Goal: Navigation & Orientation: Find specific page/section

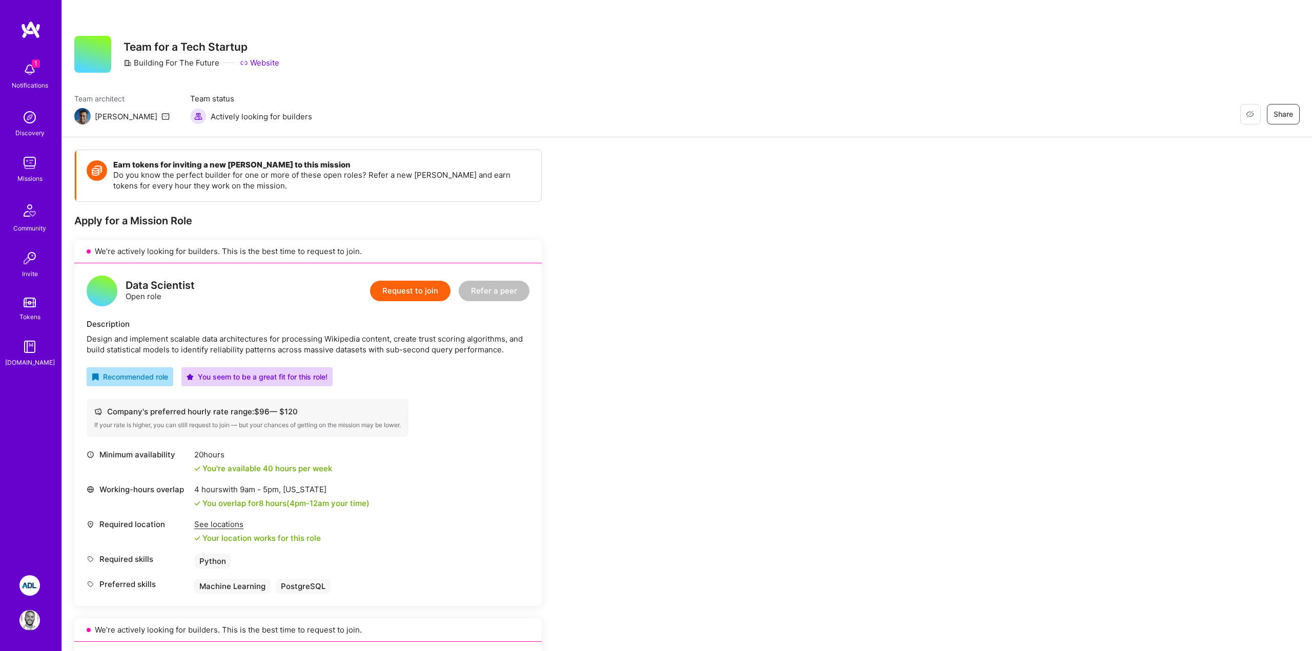
click at [510, 108] on div "Team architect [PERSON_NAME] Team status Actively looking for builders Restore …" at bounding box center [686, 108] width 1225 height 31
click at [26, 66] on img at bounding box center [29, 69] width 21 height 21
click at [32, 128] on div "Discovery" at bounding box center [29, 133] width 29 height 11
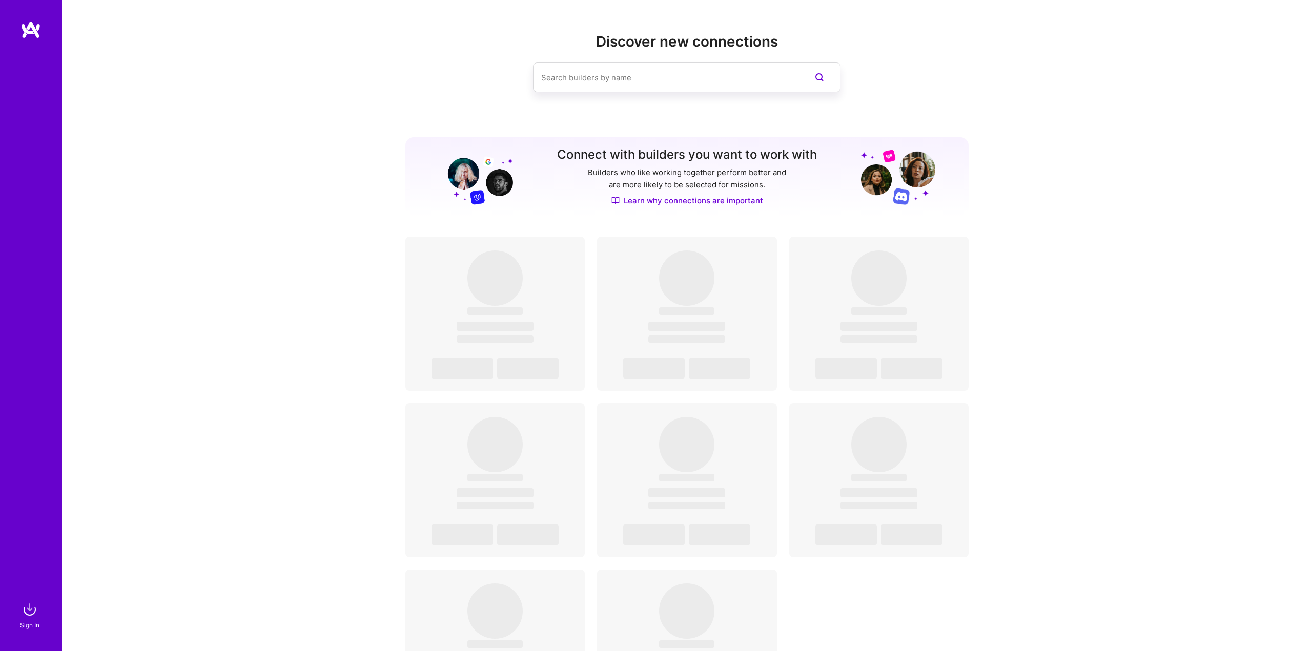
click at [343, 291] on div "Discover new connections Connect with builders you want to work with Builders w…" at bounding box center [687, 427] width 1250 height 854
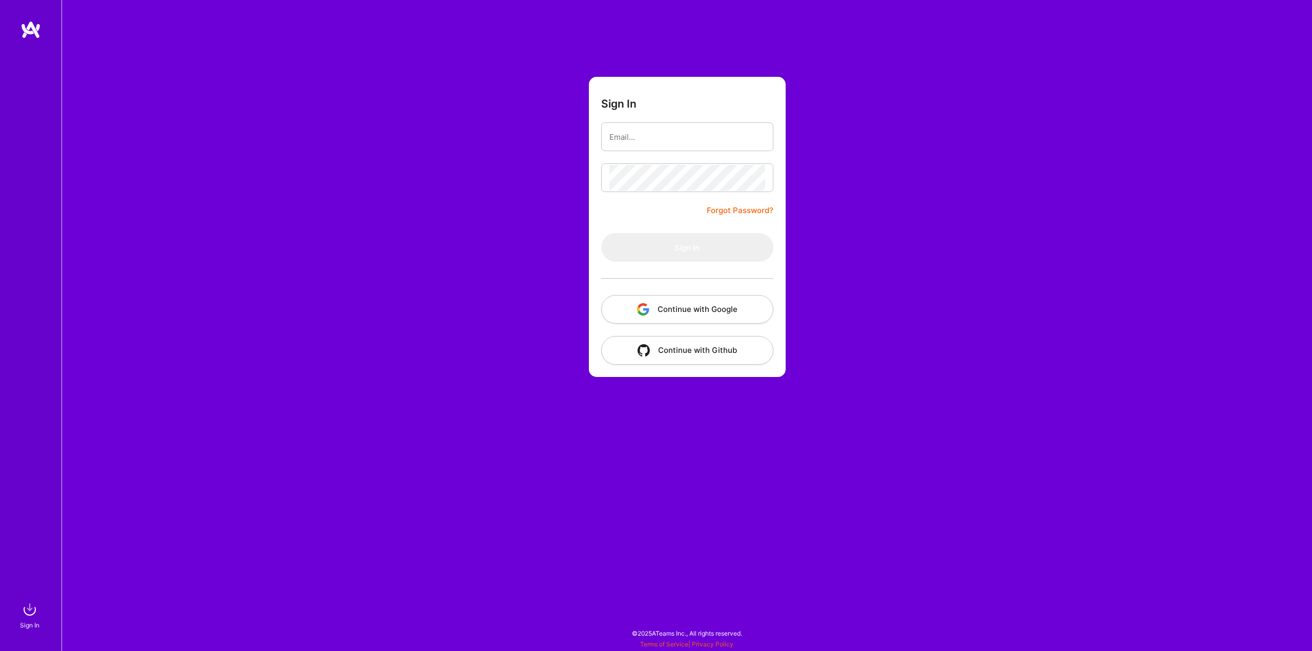
click at [324, 247] on div "Sign In Forgot Password? Sign In Continue with Google Continue with Github" at bounding box center [687, 325] width 1251 height 651
click at [702, 290] on div at bounding box center [687, 278] width 172 height 33
click at [695, 299] on button "Continue with Google" at bounding box center [687, 309] width 172 height 29
click at [453, 340] on div "Sign In Forgot Password? Sign In Continue with Google Continue with Github" at bounding box center [687, 325] width 1251 height 651
